Goal: Task Accomplishment & Management: Complete application form

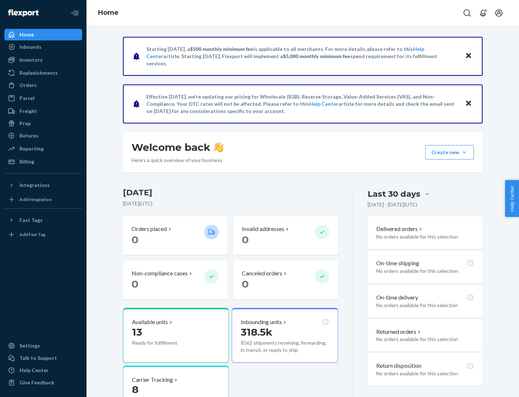
click at [465, 152] on button "Create new Create new inbound Create new order Create new product" at bounding box center [450, 152] width 49 height 14
click at [43, 47] on div "Inbounds" at bounding box center [43, 47] width 76 height 10
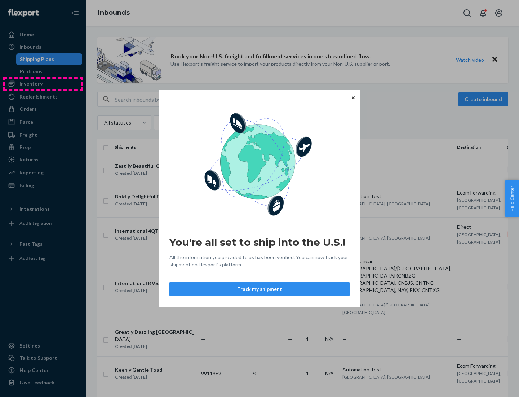
click at [43, 84] on div "You're all set to ship into the U.S.! All the information you provided to us ha…" at bounding box center [259, 198] width 519 height 397
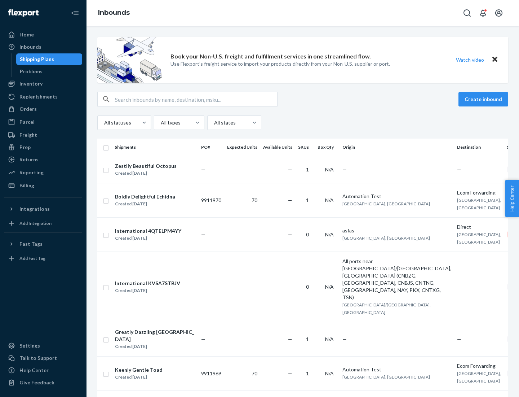
click at [303, 13] on div "Inbounds" at bounding box center [303, 13] width 433 height 26
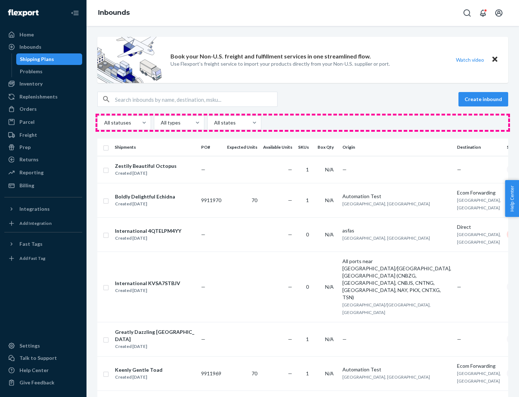
click at [303, 123] on div "All statuses All types All states" at bounding box center [302, 122] width 411 height 14
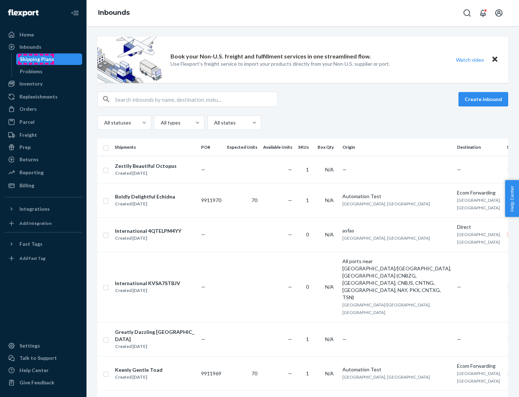
click at [36, 59] on div "Shipping Plans" at bounding box center [37, 59] width 34 height 7
click at [485, 99] on button "Create inbound" at bounding box center [484, 99] width 50 height 14
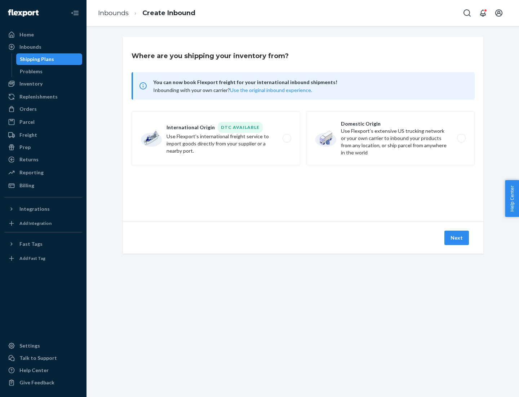
click at [216, 138] on label "International Origin DTC Available Use Flexport's international freight service…" at bounding box center [216, 138] width 169 height 54
click at [287, 138] on input "International Origin DTC Available Use Flexport's international freight service…" at bounding box center [289, 138] width 5 height 5
radio input "true"
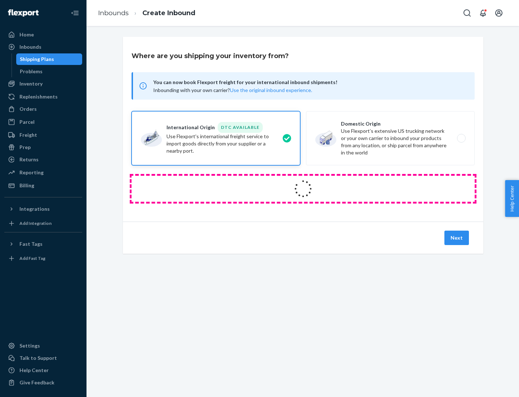
click at [303, 189] on icon at bounding box center [303, 188] width 23 height 23
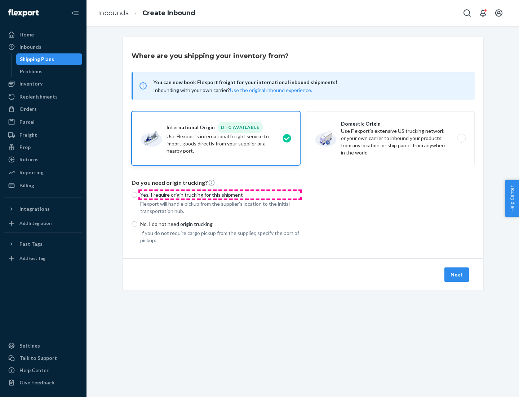
click at [220, 194] on p "Yes, I require origin trucking for this shipment" at bounding box center [220, 194] width 160 height 7
click at [137, 194] on input "Yes, I require origin trucking for this shipment" at bounding box center [135, 195] width 6 height 6
radio input "true"
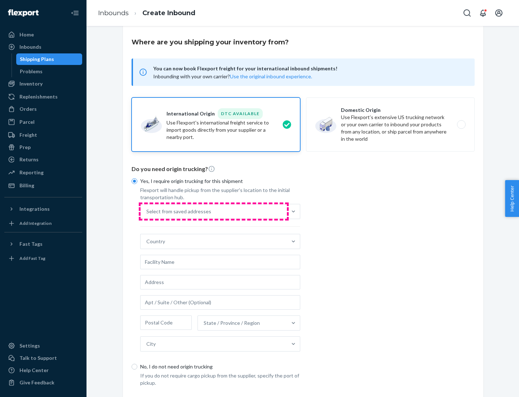
click at [214, 211] on div "Select from saved addresses" at bounding box center [214, 211] width 146 height 14
click at [147, 211] on input "Select from saved addresses" at bounding box center [146, 211] width 1 height 7
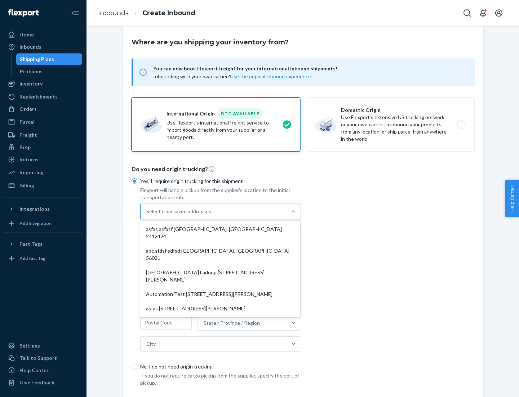
scroll to position [31, 0]
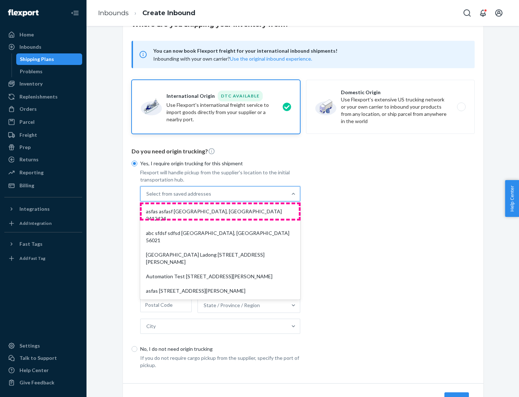
click at [220, 211] on div "asfas asfasf [GEOGRAPHIC_DATA], [GEOGRAPHIC_DATA] 2412424" at bounding box center [220, 215] width 157 height 22
click at [147, 197] on input "option asfas asfasf [GEOGRAPHIC_DATA], [GEOGRAPHIC_DATA] 2412424 focused, 1 of …" at bounding box center [146, 193] width 1 height 7
type input "asfas"
type input "asfasf"
type input "2412424"
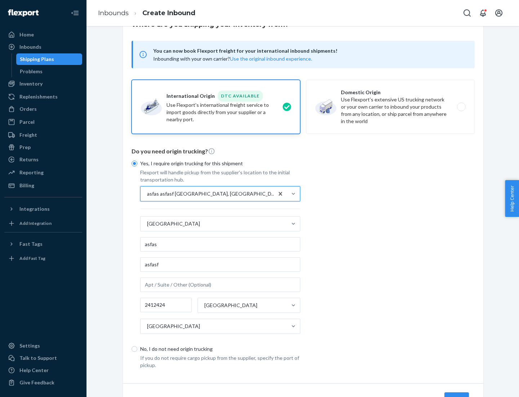
scroll to position [67, 0]
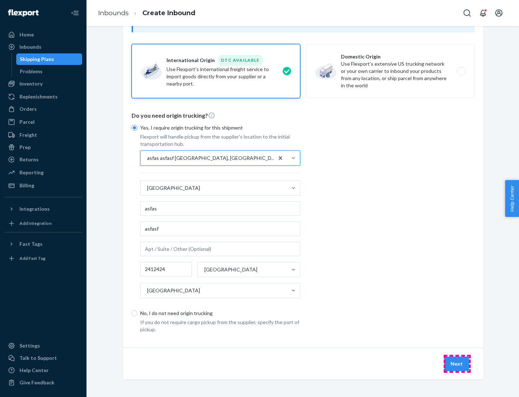
click at [457, 363] on button "Next" at bounding box center [457, 363] width 25 height 14
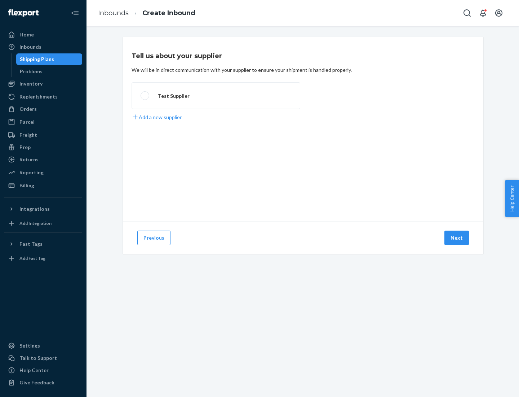
click at [216, 96] on label "Test Supplier" at bounding box center [216, 95] width 169 height 27
click at [145, 96] on input "Test Supplier" at bounding box center [143, 95] width 5 height 5
radio input "true"
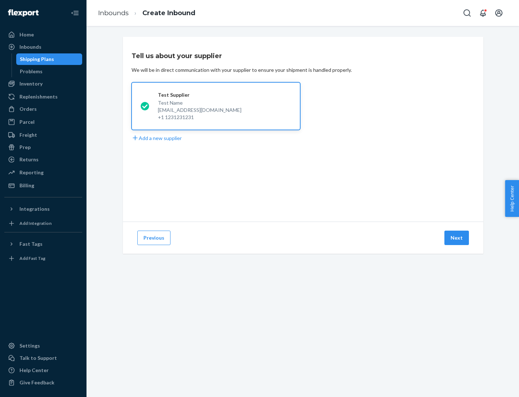
click at [457, 238] on button "Next" at bounding box center [457, 238] width 25 height 14
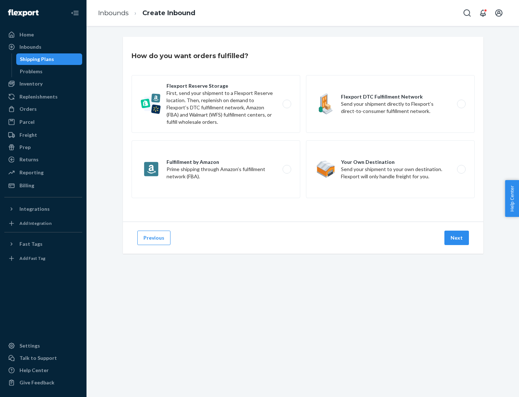
click at [216, 169] on label "Fulfillment by Amazon Prime shipping through Amazon’s fulfillment network (FBA)." at bounding box center [216, 169] width 169 height 58
click at [287, 169] on input "Fulfillment by Amazon Prime shipping through Amazon’s fulfillment network (FBA)." at bounding box center [289, 169] width 5 height 5
radio input "true"
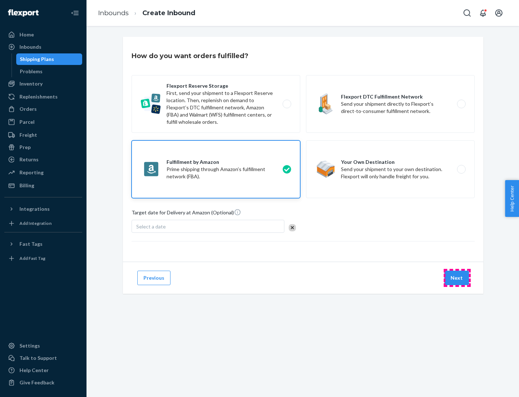
click at [457, 278] on button "Next" at bounding box center [457, 278] width 25 height 14
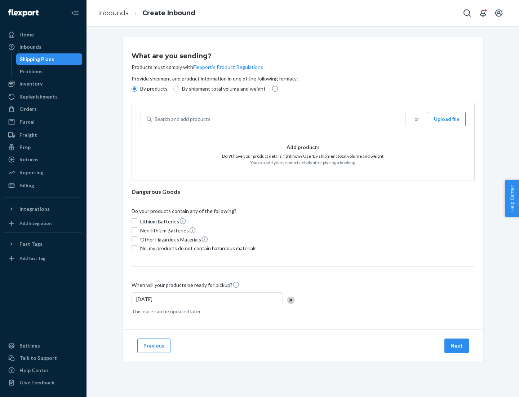
click at [222, 89] on p "By shipment total volume and weight" at bounding box center [224, 88] width 84 height 7
click at [179, 89] on input "By shipment total volume and weight" at bounding box center [177, 89] width 6 height 6
radio input "true"
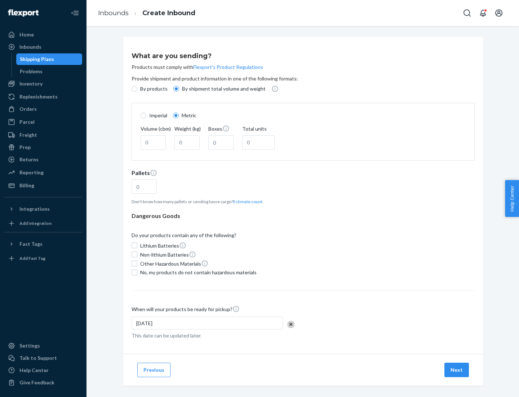
click at [153, 89] on p "By products" at bounding box center [153, 88] width 27 height 7
click at [137, 89] on input "By products" at bounding box center [135, 89] width 6 height 6
radio input "true"
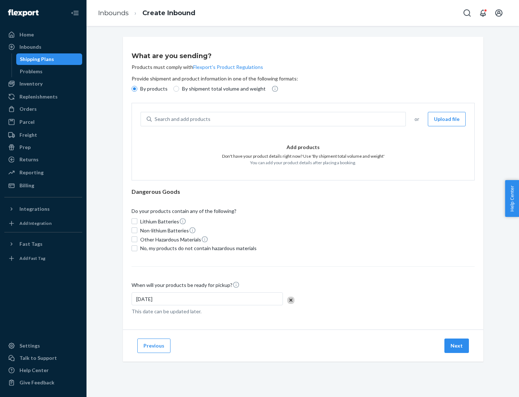
click at [279, 119] on div "Search and add products" at bounding box center [279, 119] width 254 height 13
click at [155, 119] on input "Search and add products" at bounding box center [155, 118] width 1 height 7
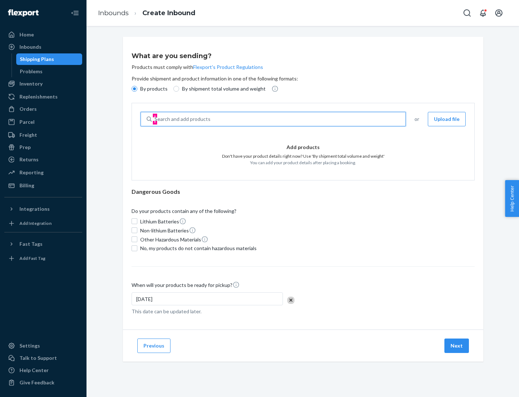
type input "test"
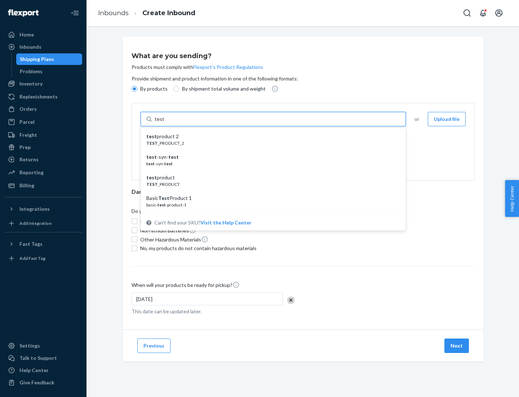
click at [271, 136] on div "test product 2" at bounding box center [270, 136] width 248 height 7
click at [164, 123] on input "test" at bounding box center [159, 118] width 9 height 7
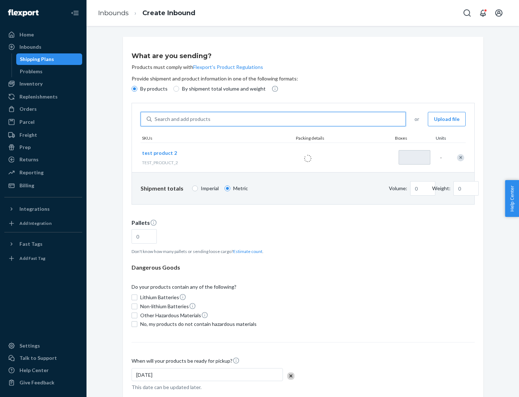
type input "1"
type input "0.02"
type input "22.23"
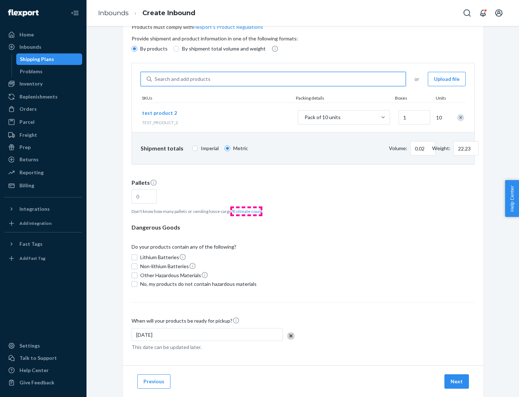
click at [246, 211] on button "Estimate count" at bounding box center [247, 211] width 29 height 6
type input "1"
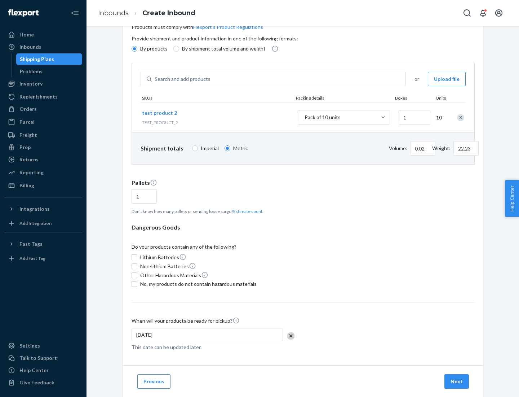
scroll to position [58, 0]
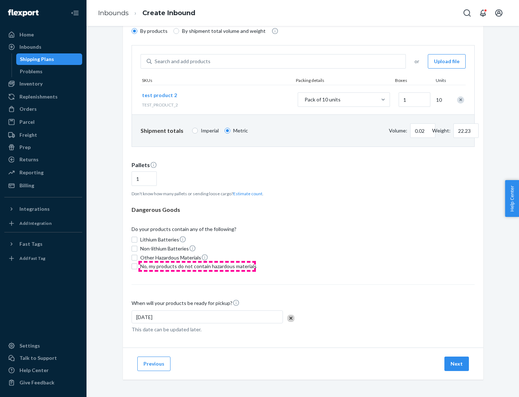
click at [197, 266] on span "No, my products do not contain hazardous materials" at bounding box center [198, 266] width 117 height 7
click at [137, 266] on input "No, my products do not contain hazardous materials" at bounding box center [135, 266] width 6 height 6
checkbox input "true"
click at [457, 364] on button "Next" at bounding box center [457, 363] width 25 height 14
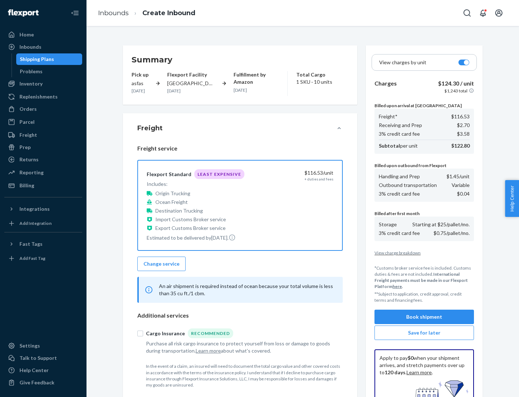
scroll to position [105, 0]
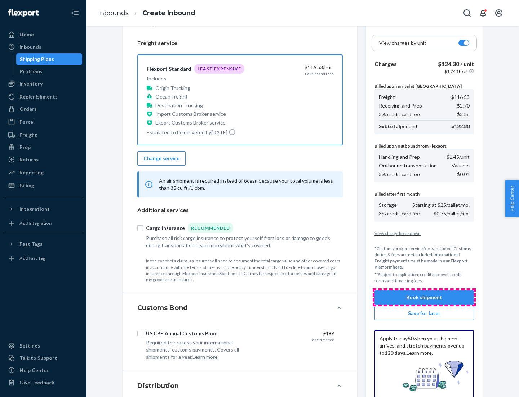
click at [425, 297] on button "Book shipment" at bounding box center [425, 297] width 100 height 14
